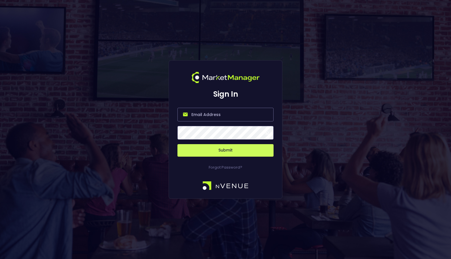
type input "[EMAIL_ADDRESS][DOMAIN_NAME]"
click at [249, 152] on button "Submit" at bounding box center [225, 150] width 96 height 13
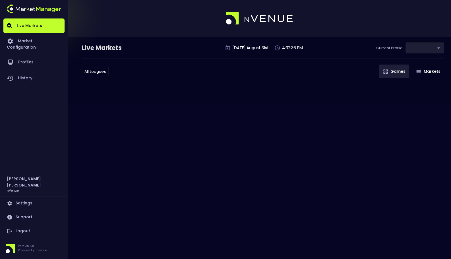
type input "0a763355-b225-40e6-8c79-2dda4ec7b2cf"
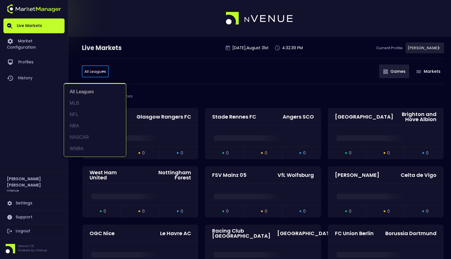
click at [107, 138] on li "NASCAR" at bounding box center [95, 137] width 62 height 11
type input "NASCAR"
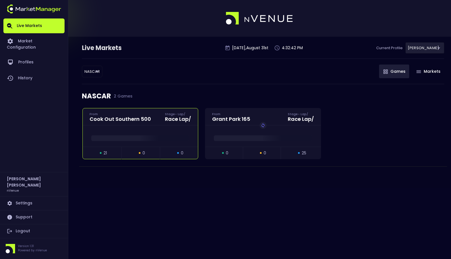
click at [137, 138] on span at bounding box center [140, 138] width 98 height 6
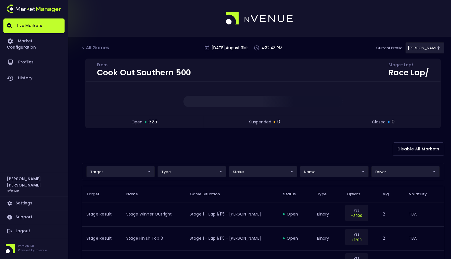
click at [268, 149] on div "Disable All Markets" at bounding box center [263, 149] width 362 height 28
click at [94, 49] on div "< All Games" at bounding box center [96, 47] width 28 height 7
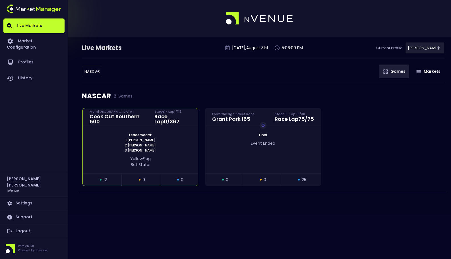
click at [131, 139] on span "1: [PERSON_NAME]" at bounding box center [141, 140] width 34 height 5
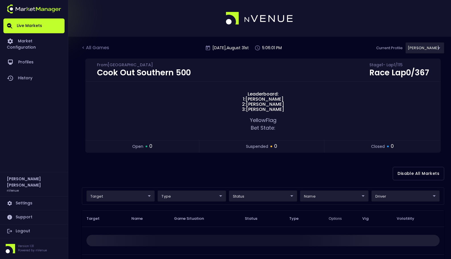
click at [239, 159] on div "Cook Out Southern 500 From [GEOGRAPHIC_DATA] Stage 1 - Lap 1 / 115 Race Lap 0 /…" at bounding box center [263, 109] width 362 height 101
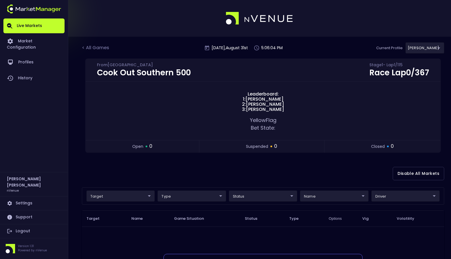
click at [172, 44] on div "< All Games [DATE] 5:06:04 PM Current Profile [PERSON_NAME] 0a763355-b225-40e6-…" at bounding box center [263, 50] width 362 height 16
click at [175, 49] on div "< All Games [DATE] 5:06:07 PM Current Profile [PERSON_NAME] 0a763355-b225-40e6-…" at bounding box center [263, 50] width 362 height 16
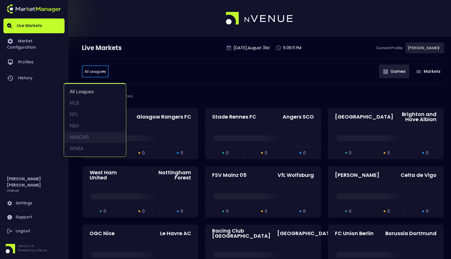
click at [99, 136] on li "NASCAR" at bounding box center [95, 137] width 62 height 11
type input "NASCAR"
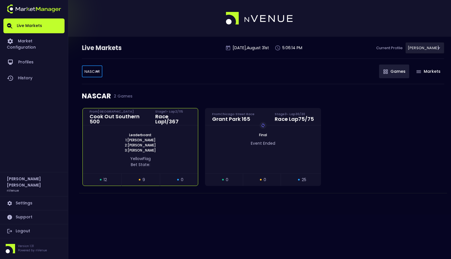
click at [145, 135] on span "Leaderboard:" at bounding box center [140, 135] width 26 height 5
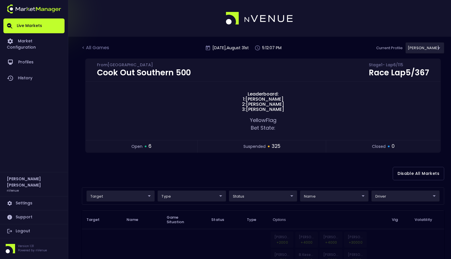
click at [189, 167] on div "Disable All Markets" at bounding box center [263, 174] width 362 height 28
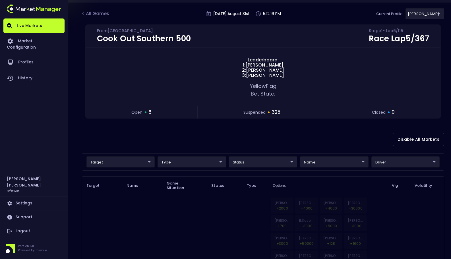
scroll to position [30, 0]
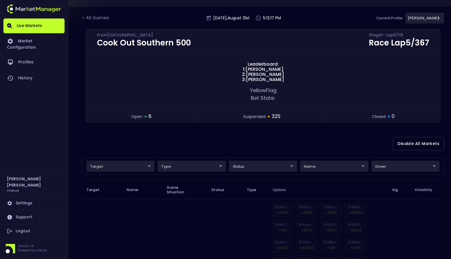
click at [222, 133] on div "Disable All Markets" at bounding box center [263, 144] width 362 height 28
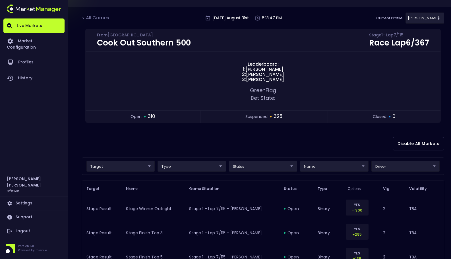
click at [222, 133] on div "Disable All Markets" at bounding box center [263, 144] width 362 height 28
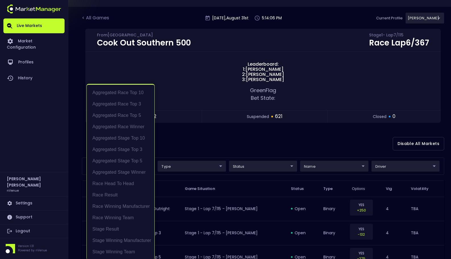
click at [126, 195] on li "Race Result" at bounding box center [121, 194] width 68 height 11
type input "Race Result"
click at [248, 143] on div at bounding box center [225, 129] width 451 height 259
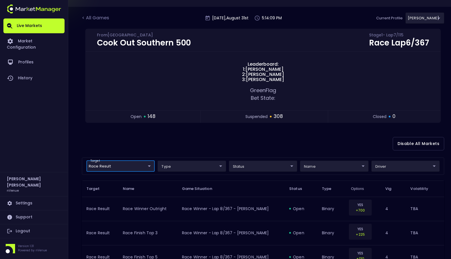
scroll to position [0, 0]
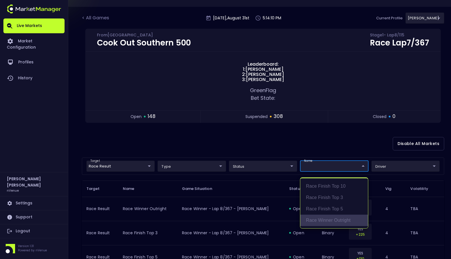
click at [334, 221] on li "Race Winner Outright" at bounding box center [334, 220] width 68 height 11
type input "binary"
type input "Race Winner Outright"
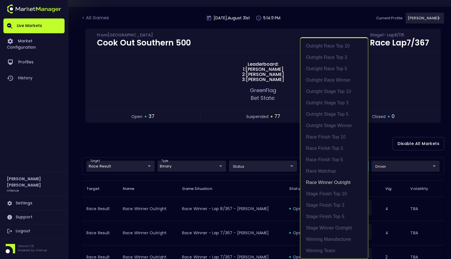
click at [254, 155] on div at bounding box center [225, 129] width 451 height 259
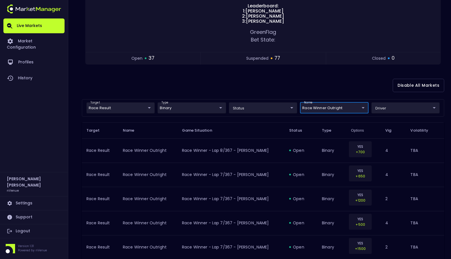
scroll to position [90, 0]
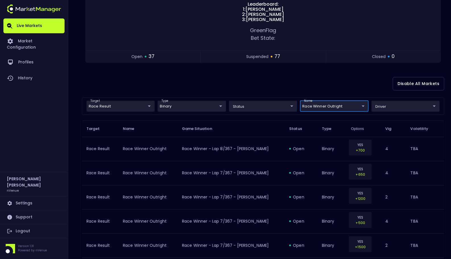
click at [277, 87] on div "Disable All Markets" at bounding box center [263, 84] width 362 height 28
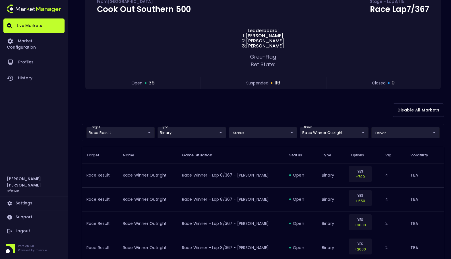
scroll to position [31, 0]
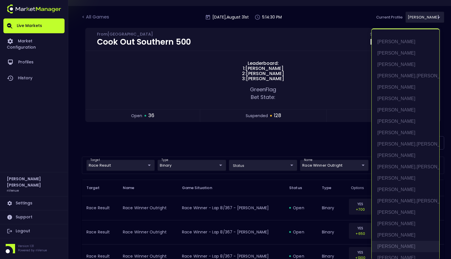
click at [406, 248] on li "[PERSON_NAME]" at bounding box center [406, 246] width 68 height 11
type input "[PERSON_NAME]"
click at [406, 248] on li "[PERSON_NAME]" at bounding box center [406, 246] width 68 height 11
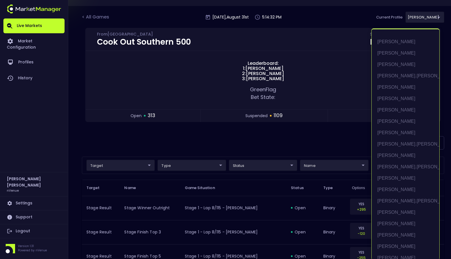
click at [337, 142] on div at bounding box center [225, 129] width 451 height 259
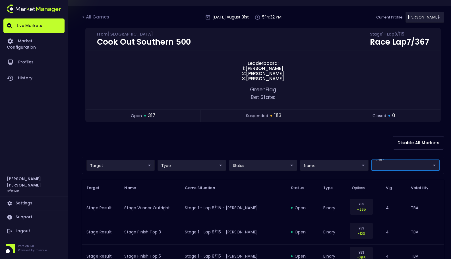
scroll to position [0, 0]
click at [337, 142] on div "Disable All Markets" at bounding box center [263, 143] width 362 height 28
click at [337, 141] on div "Disable All Markets" at bounding box center [263, 143] width 362 height 28
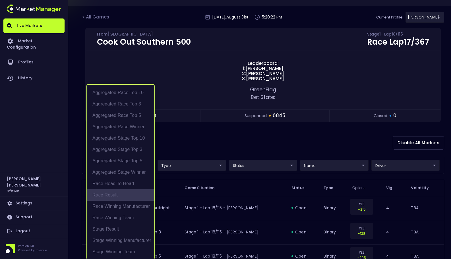
click at [128, 190] on li "Race Result" at bounding box center [121, 194] width 68 height 11
type input "Race Result"
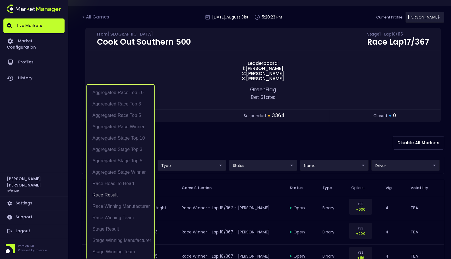
click at [258, 135] on div at bounding box center [225, 129] width 451 height 259
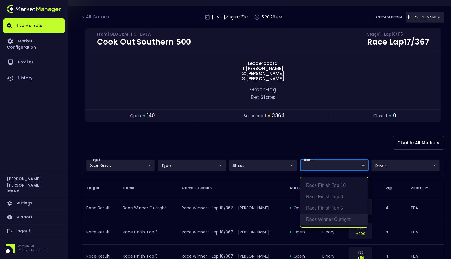
click at [339, 216] on li "Race Winner Outright" at bounding box center [334, 219] width 68 height 11
type input "binary"
type input "Race Winner Outright"
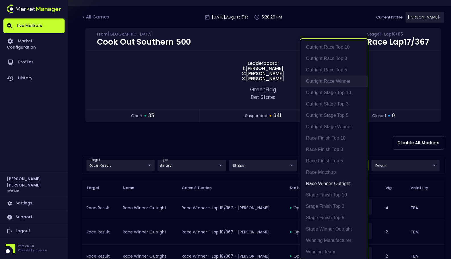
scroll to position [1, 0]
click at [388, 163] on div at bounding box center [225, 129] width 451 height 259
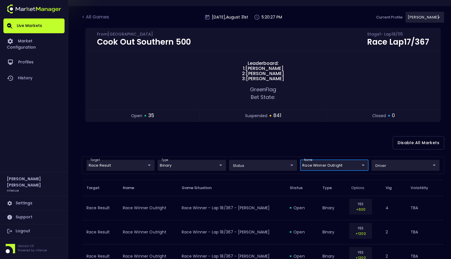
scroll to position [0, 0]
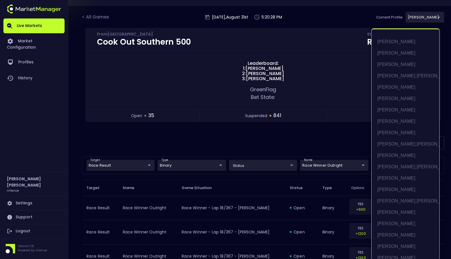
click at [394, 135] on li "[PERSON_NAME]" at bounding box center [406, 133] width 68 height 11
type input "[PERSON_NAME]"
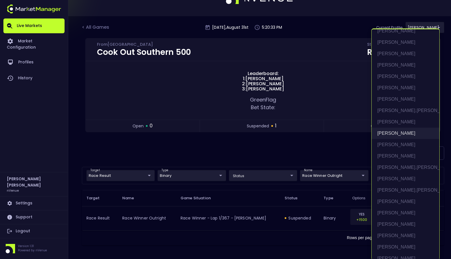
click at [394, 135] on li "[PERSON_NAME]" at bounding box center [406, 133] width 68 height 11
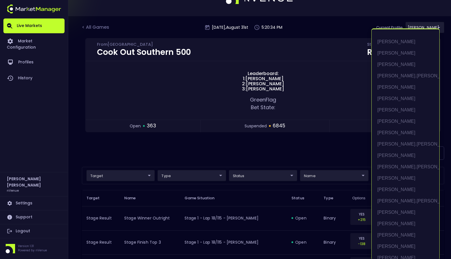
scroll to position [1, 0]
click at [306, 159] on div at bounding box center [225, 129] width 451 height 259
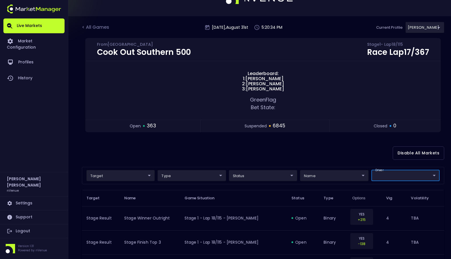
scroll to position [0, 0]
click at [306, 159] on div "Disable All Markets" at bounding box center [263, 153] width 362 height 28
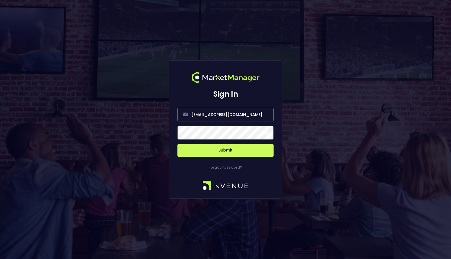
click at [237, 151] on button "Submit" at bounding box center [225, 150] width 96 height 13
